Goal: Task Accomplishment & Management: Manage account settings

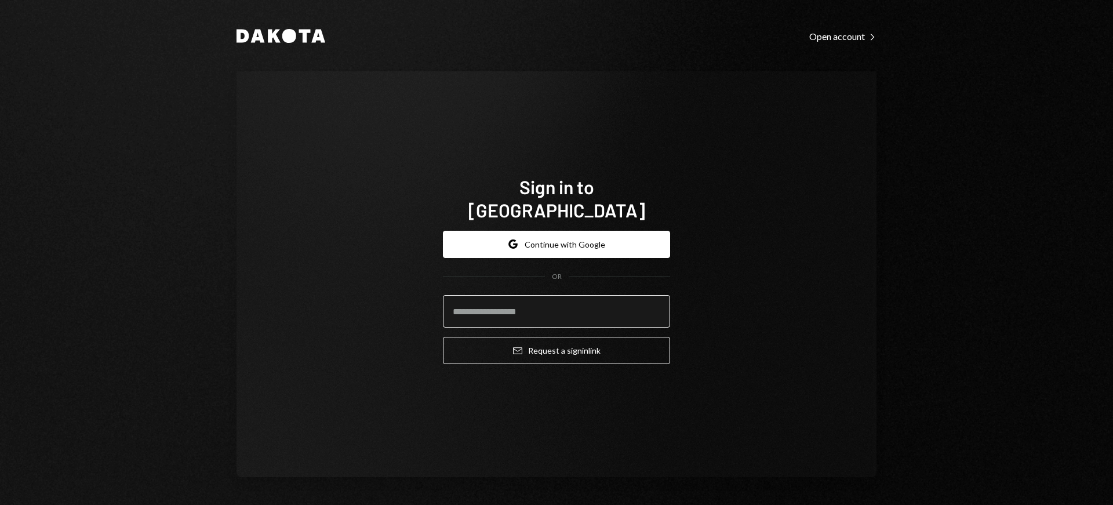
click at [489, 300] on input "email" at bounding box center [556, 311] width 227 height 32
click at [0, 504] on com-1password-button at bounding box center [0, 505] width 0 height 0
type input "**********"
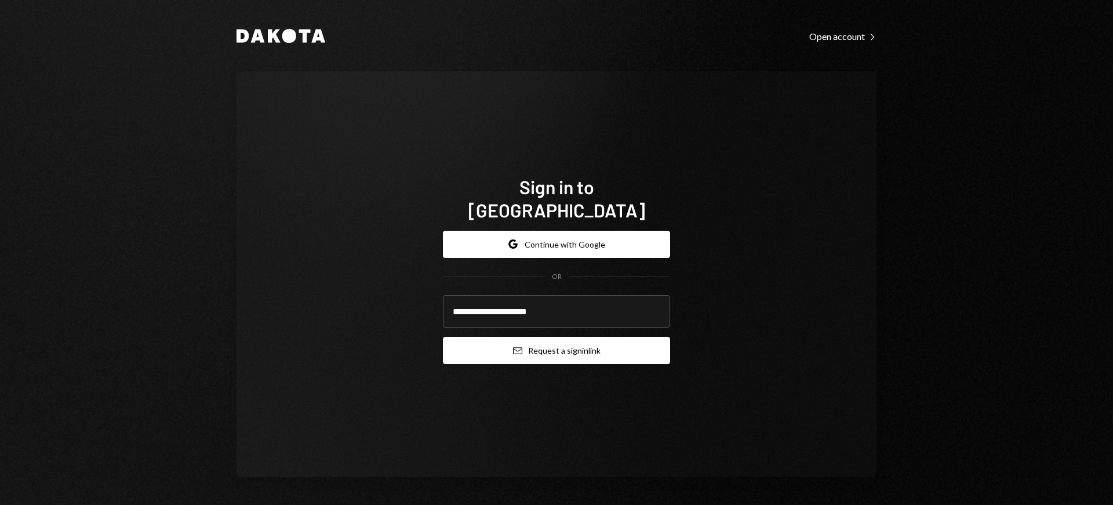
click at [556, 338] on button "Email Request a sign in link" at bounding box center [556, 350] width 227 height 27
